Goal: Task Accomplishment & Management: Use online tool/utility

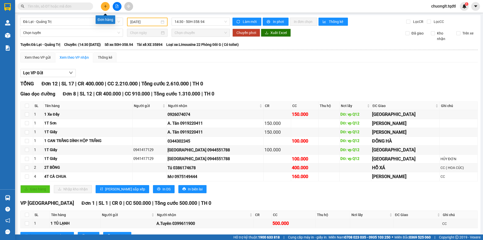
click at [104, 9] on button at bounding box center [105, 6] width 9 height 9
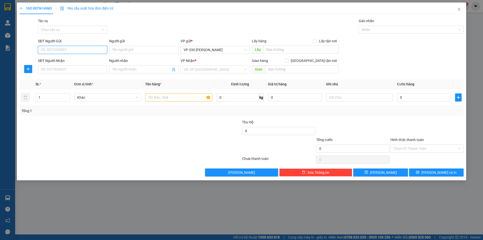
click at [76, 49] on input "SĐT Người Gửi" at bounding box center [72, 50] width 69 height 8
click at [73, 59] on div "0392923271" at bounding box center [72, 60] width 63 height 6
type input "0392923271"
type input "330"
type input "0909811304"
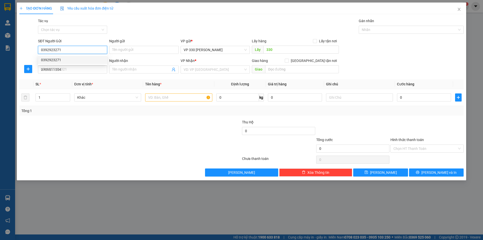
type input "150.000"
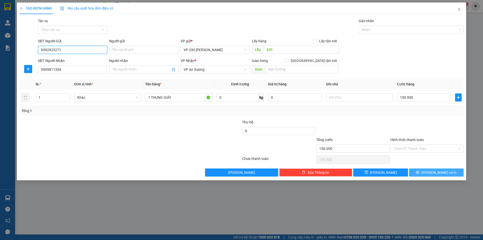
type input "0392923271"
click at [430, 171] on button "[PERSON_NAME] và In" at bounding box center [436, 172] width 55 height 8
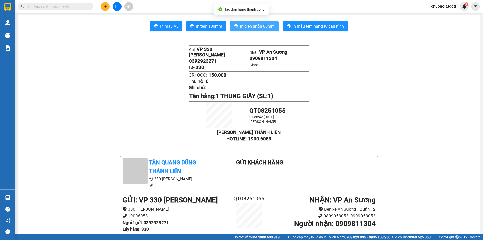
click at [256, 27] on span "In biên nhận 80mm" at bounding box center [257, 26] width 35 height 6
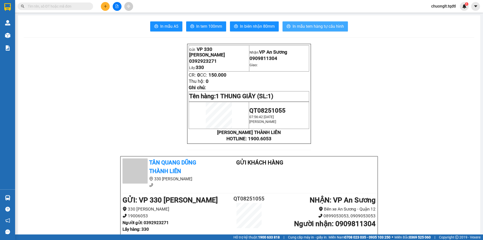
click at [307, 27] on span "In mẫu tem hàng tự cấu hình" at bounding box center [317, 26] width 51 height 6
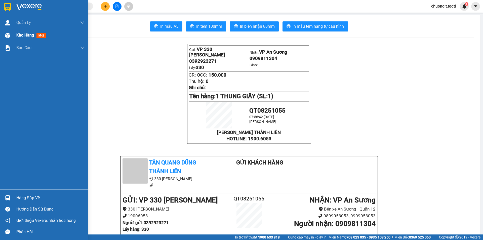
click at [23, 33] on span "Kho hàng" at bounding box center [25, 35] width 18 height 5
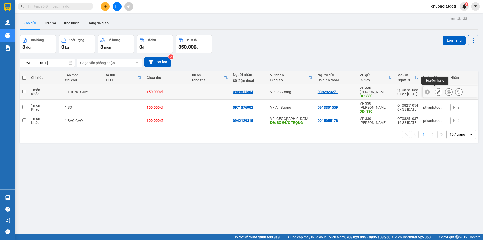
click at [437, 90] on icon at bounding box center [439, 92] width 4 height 4
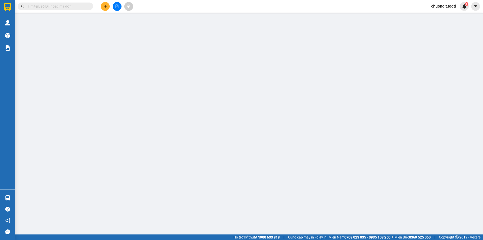
type input "0392923271"
type input "330"
type input "0909811304"
type input "150.000"
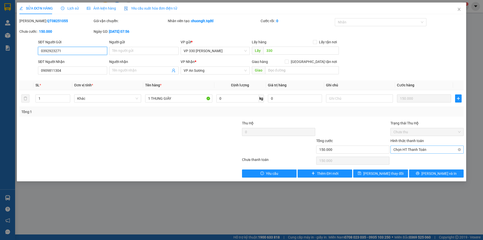
click at [411, 148] on span "Chọn HT Thanh Toán" at bounding box center [426, 150] width 67 height 8
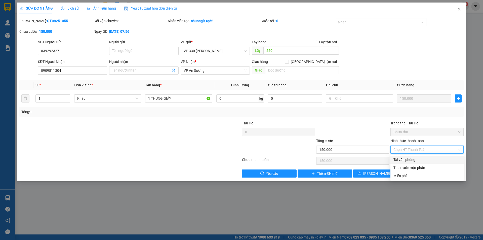
click at [410, 158] on div "Tại văn phòng" at bounding box center [426, 160] width 67 height 6
type input "0"
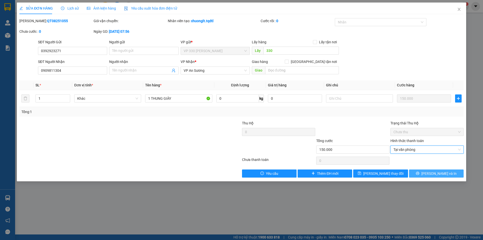
click at [421, 172] on button "[PERSON_NAME] và In" at bounding box center [436, 173] width 55 height 8
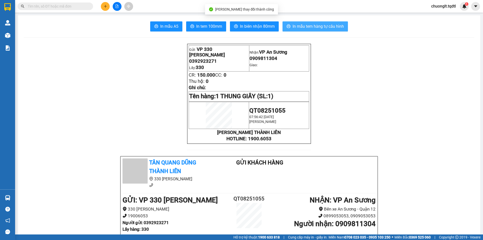
click at [307, 29] on span "In mẫu tem hàng tự cấu hình" at bounding box center [317, 26] width 51 height 6
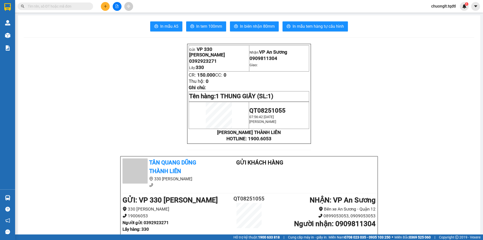
click at [61, 7] on input "text" at bounding box center [57, 7] width 59 height 6
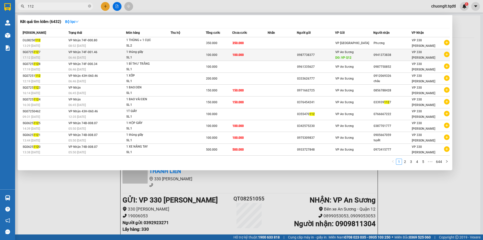
type input "112"
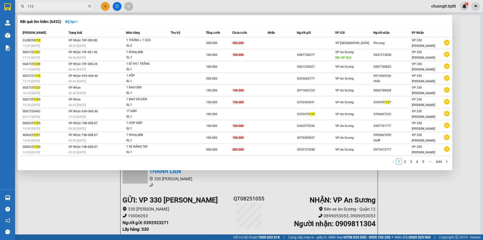
click at [98, 192] on div at bounding box center [241, 120] width 483 height 240
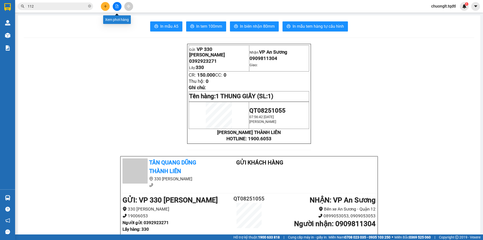
click at [116, 8] on button at bounding box center [117, 6] width 9 height 9
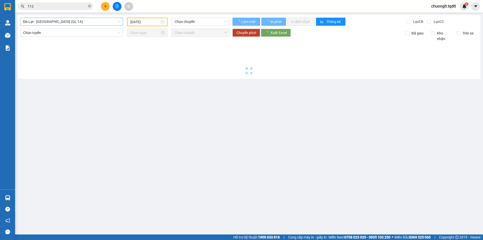
type input "[DATE]"
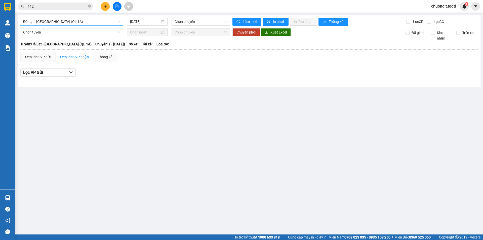
click at [89, 21] on span "Đà Lạt - [GEOGRAPHIC_DATA] (QL 1A)" at bounding box center [71, 22] width 97 height 8
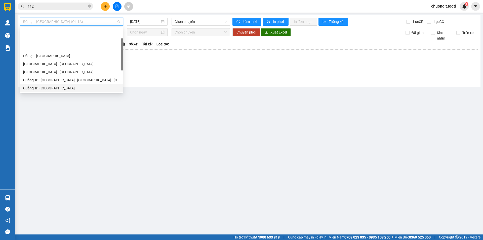
click at [61, 85] on div "Quảng Trị - [GEOGRAPHIC_DATA]" at bounding box center [71, 88] width 97 height 6
type input "[DATE]"
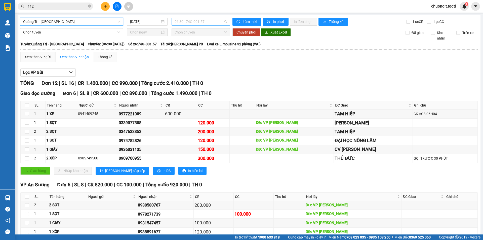
click at [204, 22] on span "06:30 - 74G-001.57" at bounding box center [200, 22] width 52 height 8
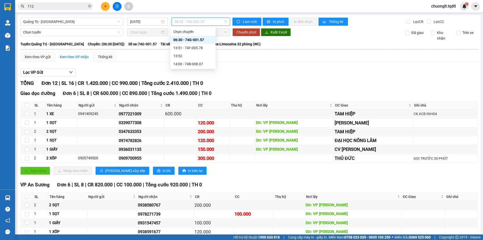
click at [224, 69] on div "Lọc VP Gửi" at bounding box center [248, 72] width 457 height 8
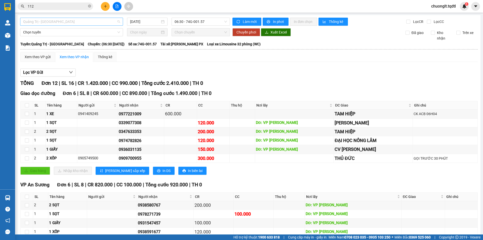
click at [110, 19] on span "Quảng Trị - [GEOGRAPHIC_DATA]" at bounding box center [71, 22] width 97 height 8
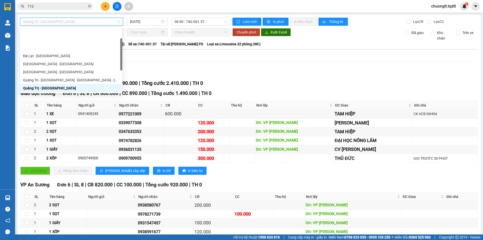
click at [65, 93] on div "Quảng Trị - [GEOGRAPHIC_DATA] - [GEOGRAPHIC_DATA]" at bounding box center [71, 96] width 96 height 6
type input "[DATE]"
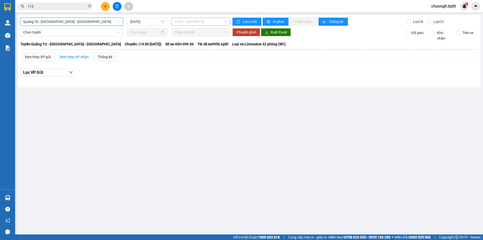
click at [218, 22] on span "14:00 - 43H-099.56" at bounding box center [200, 22] width 52 height 8
click at [205, 146] on main "[GEOGRAPHIC_DATA] - [GEOGRAPHIC_DATA] - [GEOGRAPHIC_DATA] [DATE] 14:00 - 43H-09…" at bounding box center [241, 117] width 483 height 234
click at [104, 4] on button at bounding box center [105, 6] width 9 height 9
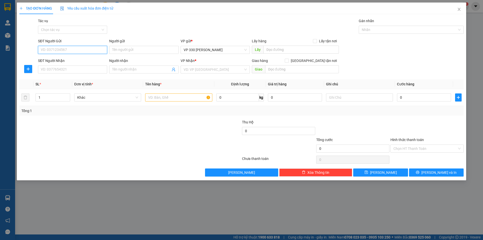
click at [60, 50] on input "SĐT Người Gửi" at bounding box center [72, 50] width 69 height 8
type input "0941"
click at [460, 10] on icon "close" at bounding box center [459, 9] width 4 height 4
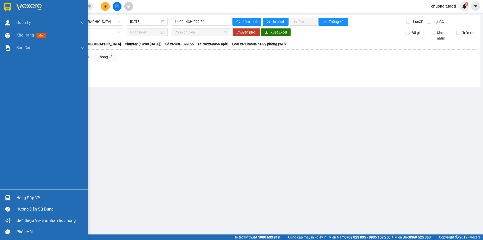
click at [21, 196] on div "Hàng sắp về" at bounding box center [50, 198] width 68 height 8
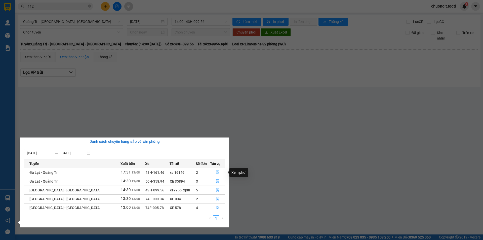
click at [216, 171] on icon "file-done" at bounding box center [218, 172] width 4 height 4
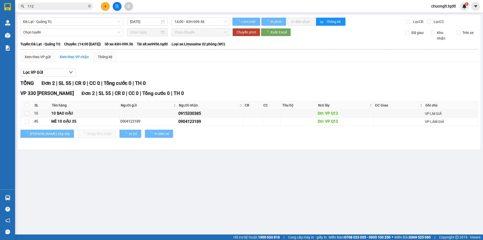
type input "[DATE]"
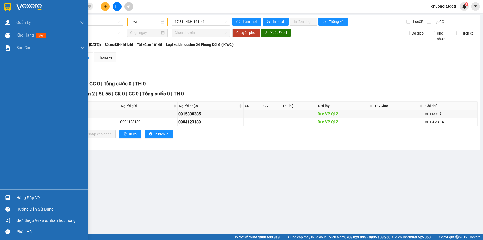
click at [34, 197] on div "Hàng sắp về" at bounding box center [50, 198] width 68 height 8
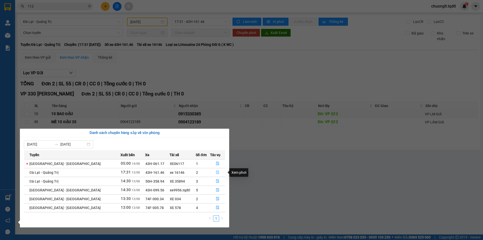
click at [216, 171] on icon "file-done" at bounding box center [217, 172] width 3 height 4
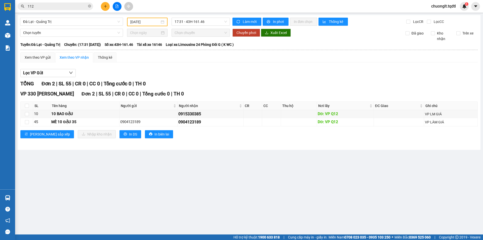
click at [116, 6] on icon "file-add" at bounding box center [117, 7] width 4 height 4
click at [88, 20] on span "Đà Lạt - Quảng Trị" at bounding box center [71, 22] width 97 height 8
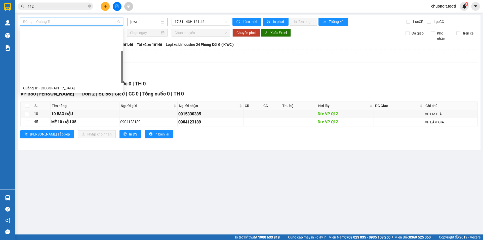
click at [82, 93] on div "Quảng Trị - [GEOGRAPHIC_DATA] - [GEOGRAPHIC_DATA]" at bounding box center [71, 96] width 97 height 6
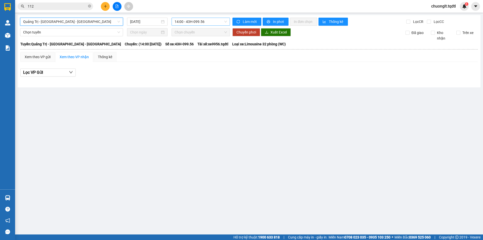
click at [217, 22] on span "14:00 - 43H-099.56" at bounding box center [200, 22] width 52 height 8
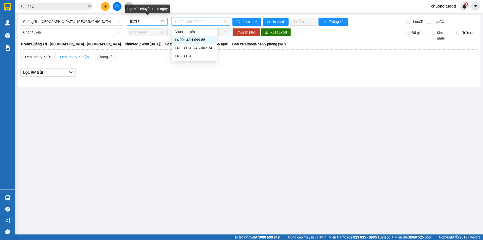
click at [163, 22] on div "[DATE]" at bounding box center [147, 22] width 34 height 6
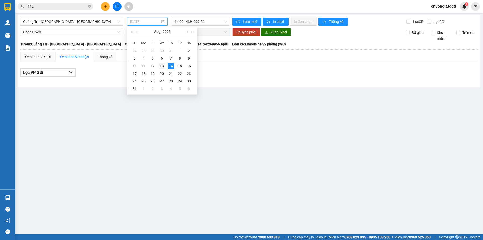
click at [163, 65] on div "13" at bounding box center [162, 66] width 6 height 6
type input "[DATE]"
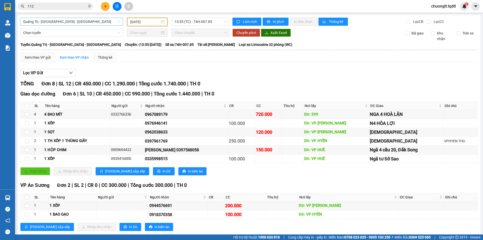
click at [97, 19] on span "Quảng Trị - [GEOGRAPHIC_DATA] - [GEOGRAPHIC_DATA]" at bounding box center [71, 22] width 97 height 8
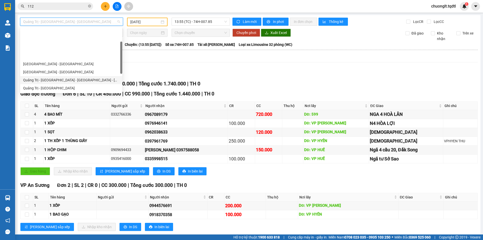
click at [78, 77] on div "Quảng Trị - [GEOGRAPHIC_DATA] - [GEOGRAPHIC_DATA] - [GEOGRAPHIC_DATA]" at bounding box center [71, 80] width 96 height 6
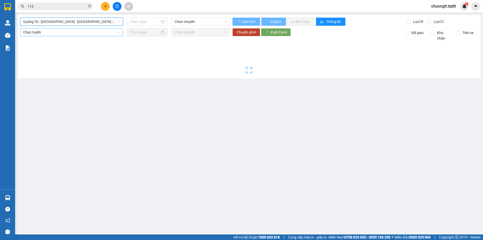
type input "[DATE]"
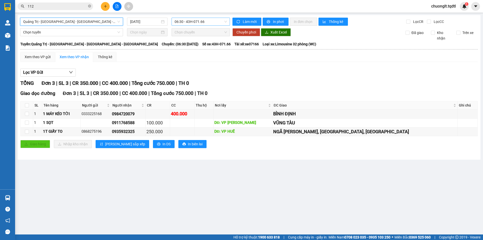
click at [216, 21] on span "06:30 - 43H-071.66" at bounding box center [200, 22] width 52 height 8
